Goal: Task Accomplishment & Management: Manage account settings

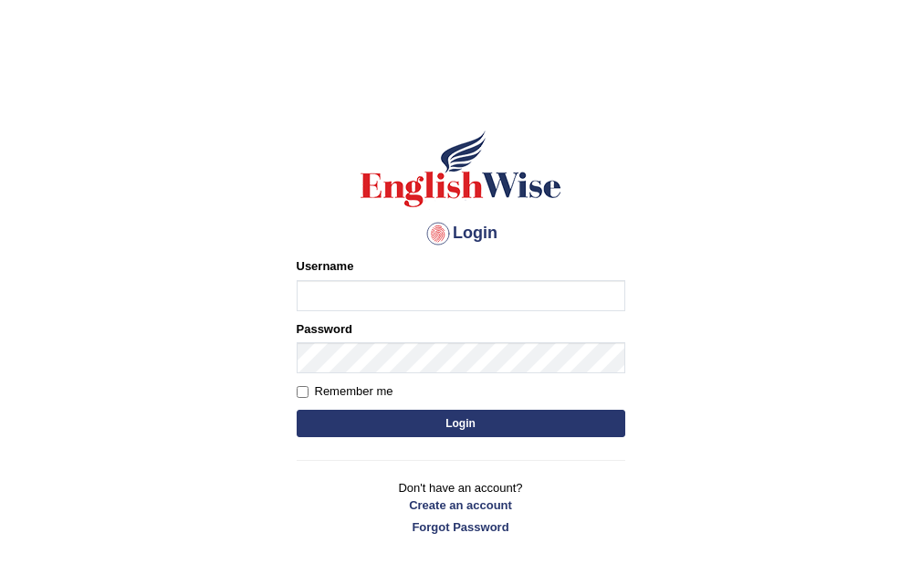
type input "RAJDEEPKAUR068"
click at [465, 417] on button "Login" at bounding box center [461, 423] width 329 height 27
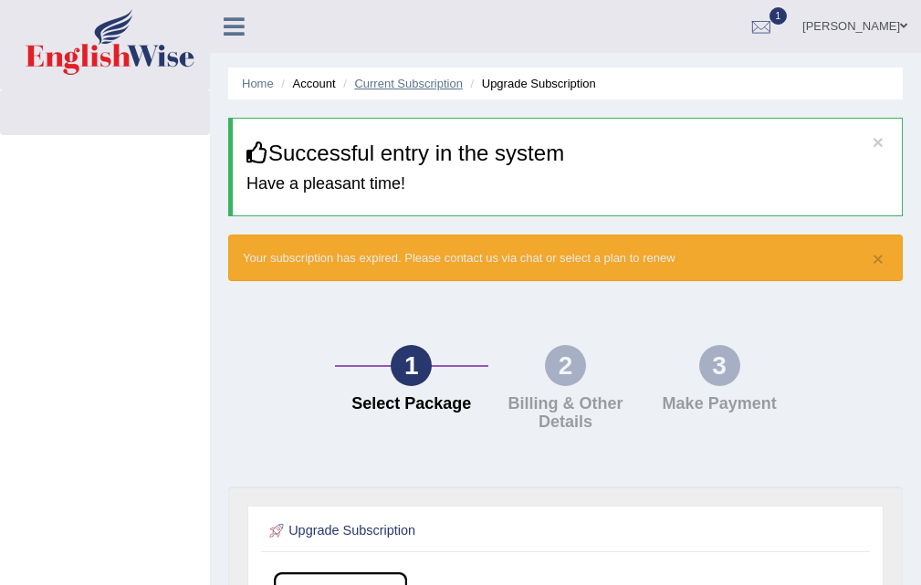
click at [394, 79] on link "Current Subscription" at bounding box center [408, 84] width 109 height 14
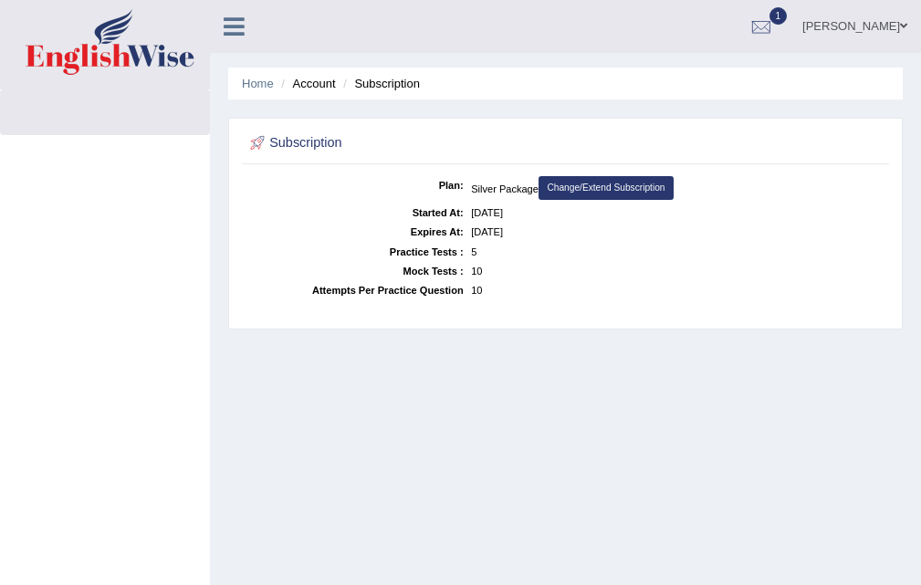
click at [237, 87] on ul "Home Account Subscription" at bounding box center [565, 84] width 674 height 32
click at [251, 81] on link "Home" at bounding box center [258, 84] width 32 height 14
